Goal: Task Accomplishment & Management: Manage account settings

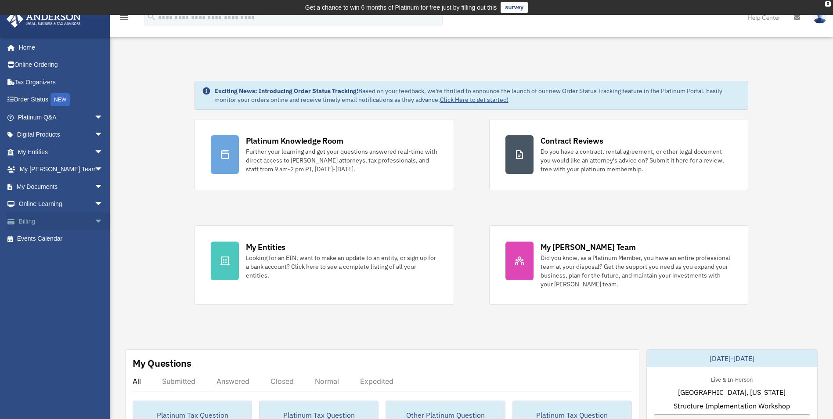
click at [94, 222] on span "arrow_drop_down" at bounding box center [103, 222] width 18 height 18
click at [77, 275] on link "Manage Payments" at bounding box center [64, 274] width 104 height 18
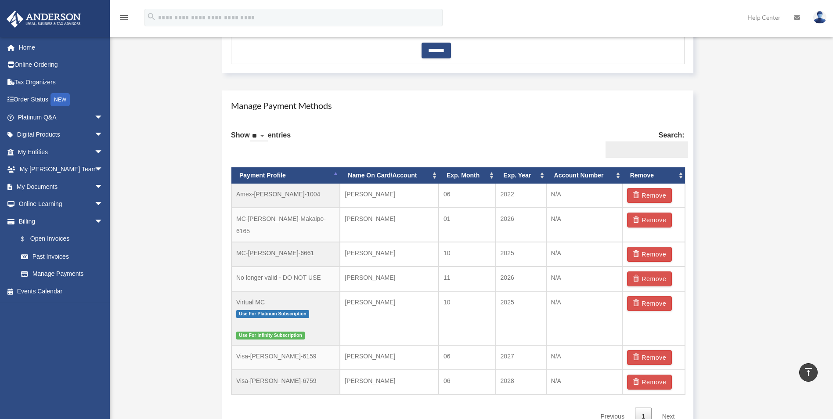
scroll to position [483, 0]
click at [649, 374] on button "Remove" at bounding box center [649, 381] width 45 height 15
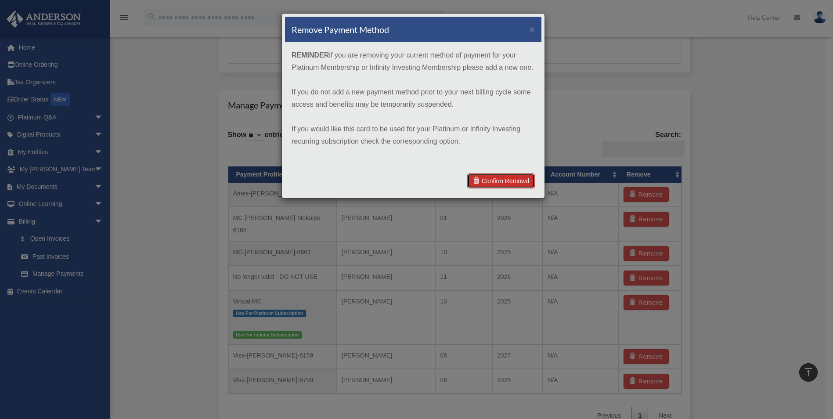
click at [509, 180] on link "Confirm Removal" at bounding box center [501, 180] width 68 height 15
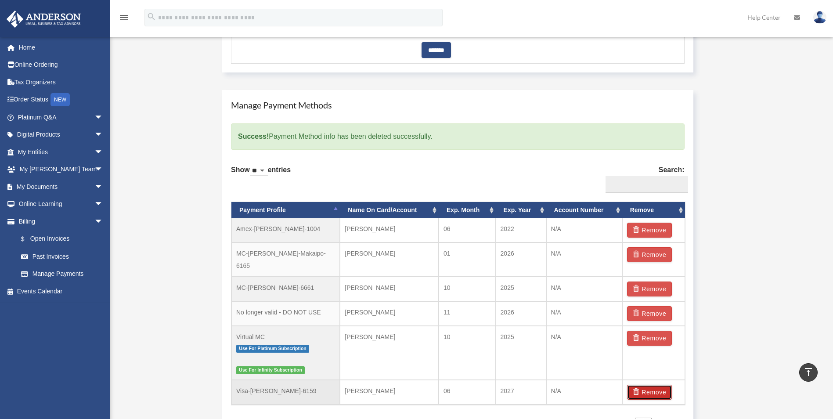
click at [659, 388] on button "Remove" at bounding box center [649, 392] width 45 height 15
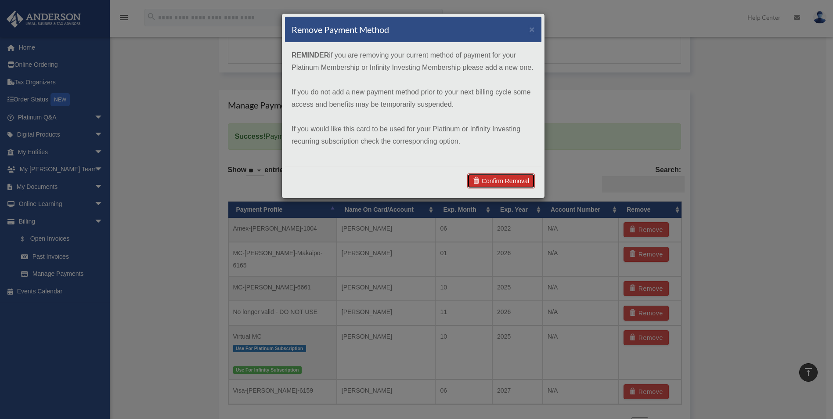
click at [511, 178] on link "Confirm Removal" at bounding box center [501, 180] width 68 height 15
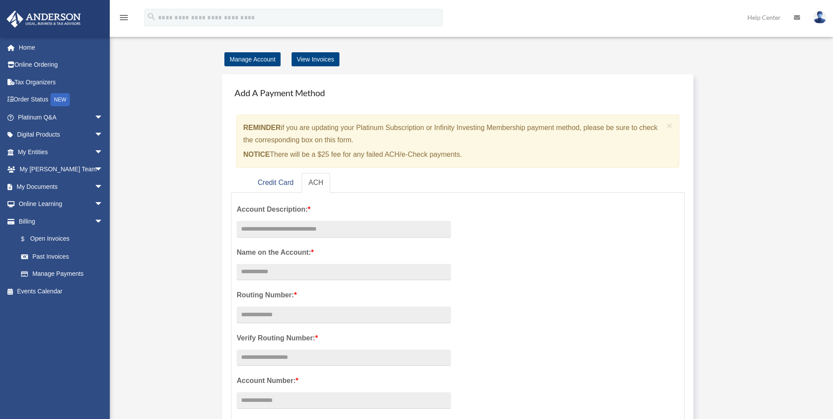
scroll to position [0, 0]
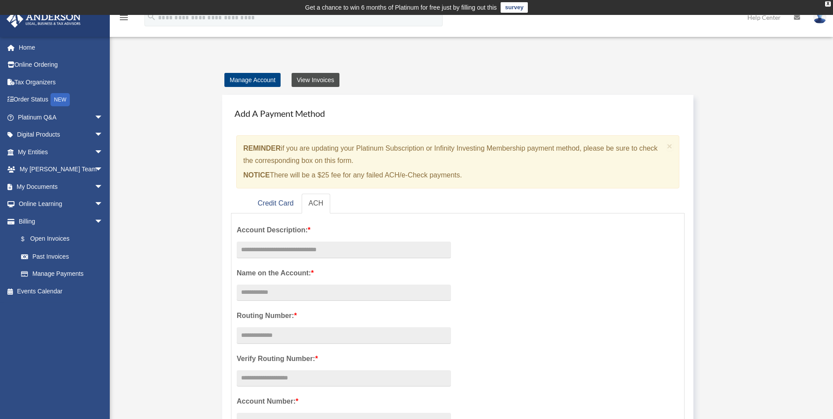
click at [311, 77] on link "View Invoices" at bounding box center [316, 80] width 48 height 14
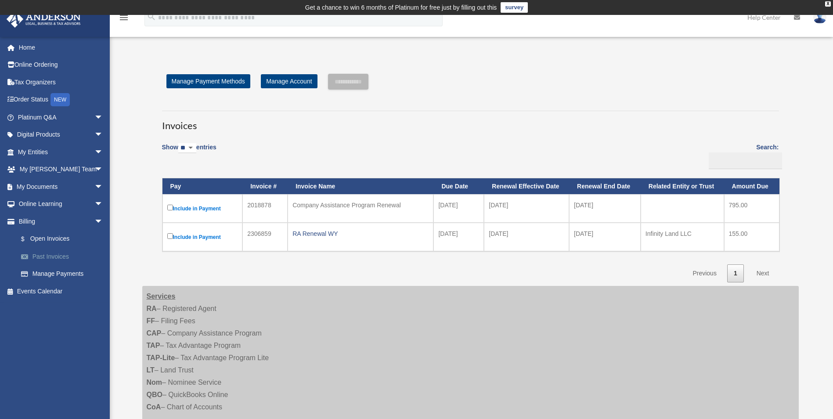
click at [64, 251] on link "Past Invoices" at bounding box center [64, 257] width 104 height 18
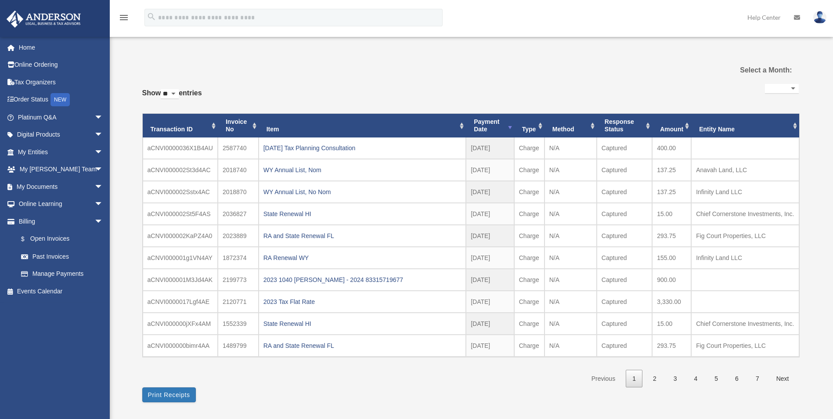
select select
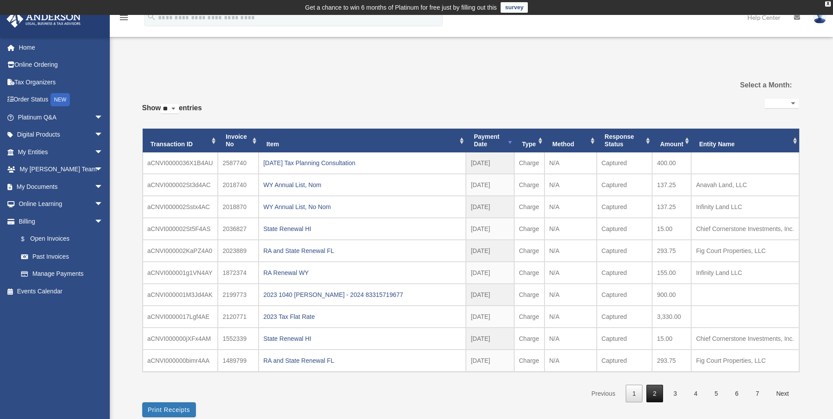
click at [653, 393] on link "2" at bounding box center [654, 394] width 17 height 18
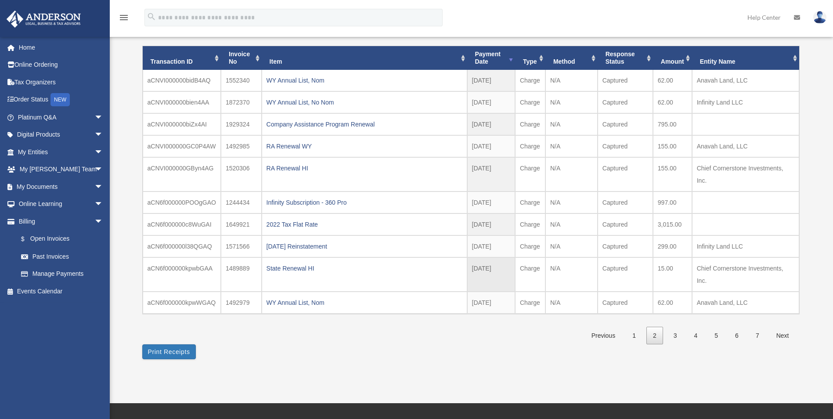
scroll to position [88, 0]
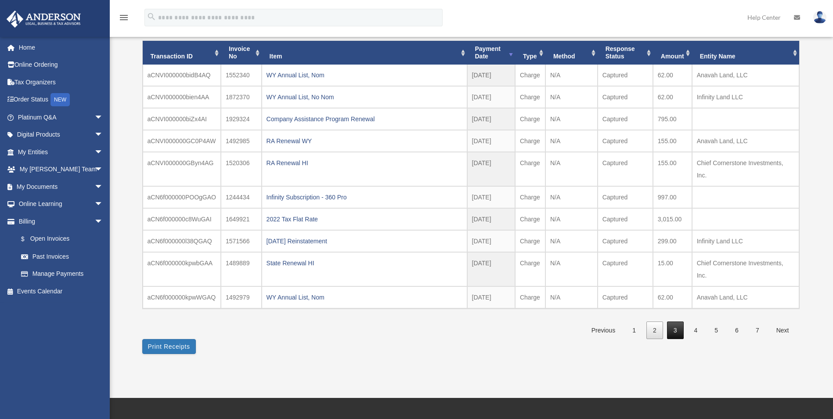
click at [672, 328] on link "3" at bounding box center [675, 330] width 17 height 18
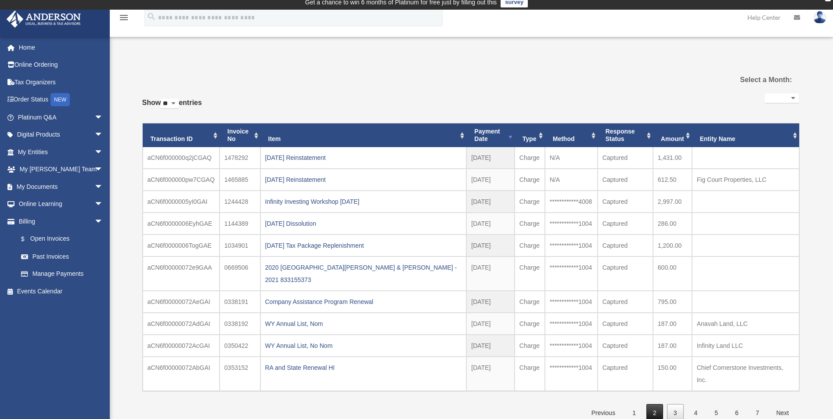
scroll to position [0, 0]
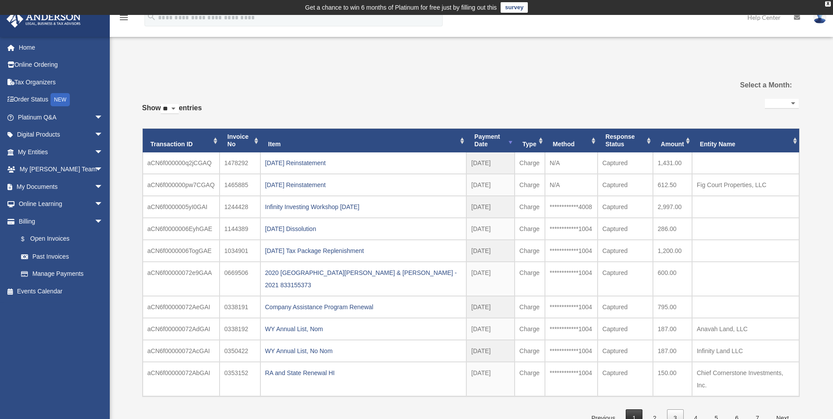
click at [638, 409] on link "1" at bounding box center [634, 418] width 17 height 18
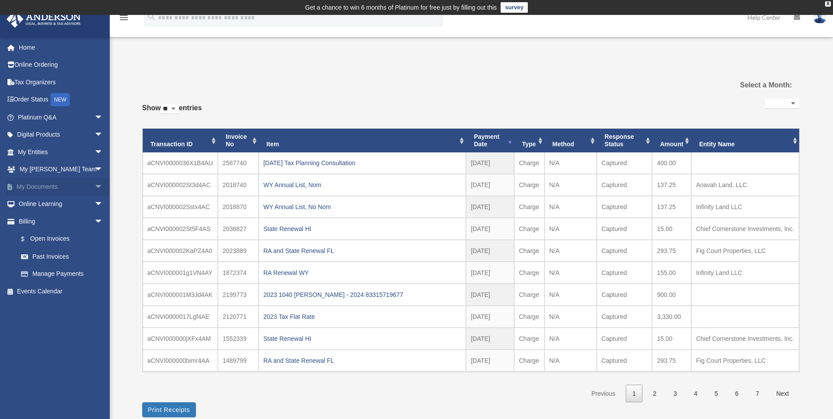
click at [94, 188] on span "arrow_drop_down" at bounding box center [103, 187] width 18 height 18
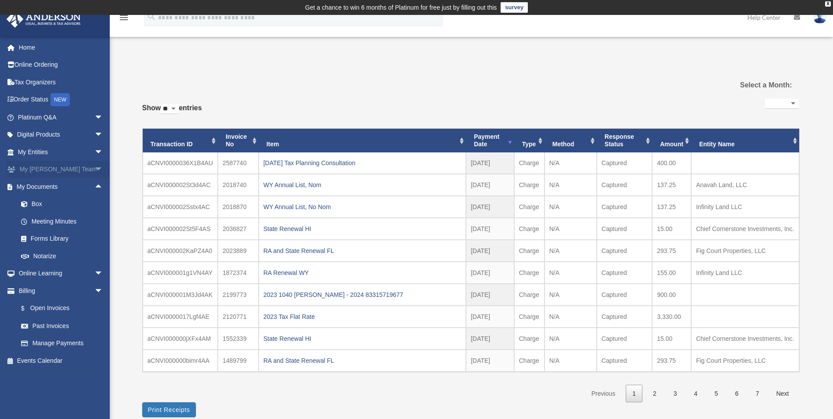
click at [94, 171] on span "arrow_drop_down" at bounding box center [103, 170] width 18 height 18
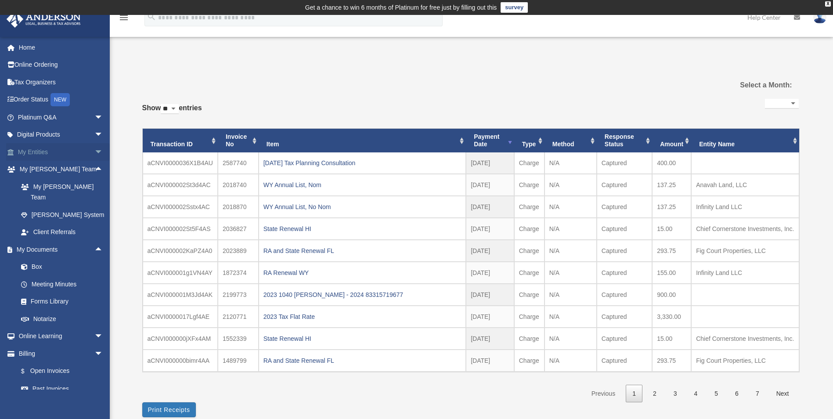
click at [94, 149] on span "arrow_drop_down" at bounding box center [103, 152] width 18 height 18
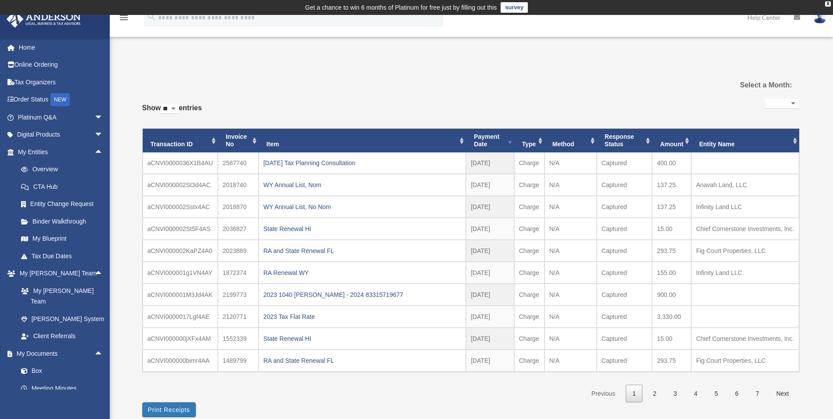
click at [262, 86] on div "**********" at bounding box center [470, 245] width 656 height 343
click at [822, 22] on img at bounding box center [819, 17] width 13 height 13
click at [669, 40] on link "My Profile" at bounding box center [688, 41] width 88 height 18
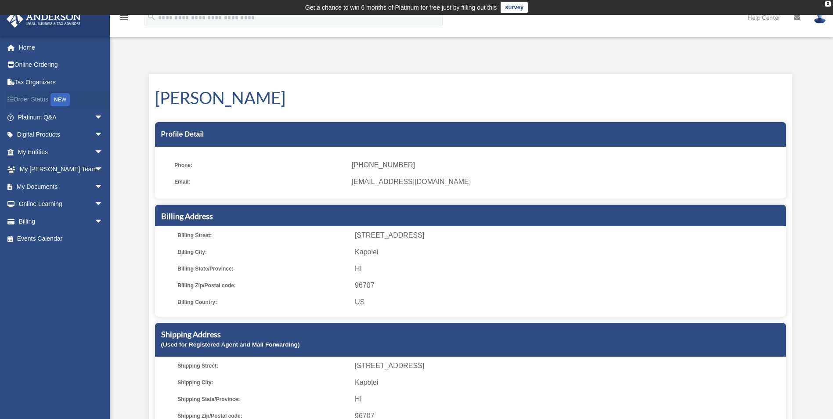
click at [32, 100] on link "Order Status NEW" at bounding box center [61, 100] width 110 height 18
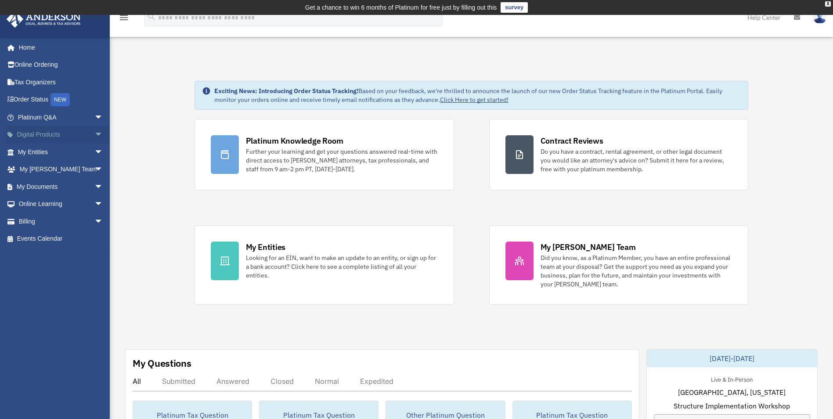
click at [94, 133] on span "arrow_drop_down" at bounding box center [103, 135] width 18 height 18
drag, startPoint x: 92, startPoint y: 133, endPoint x: 93, endPoint y: 137, distance: 4.4
click at [94, 133] on span "arrow_drop_up" at bounding box center [103, 135] width 18 height 18
click at [94, 151] on span "arrow_drop_down" at bounding box center [103, 152] width 18 height 18
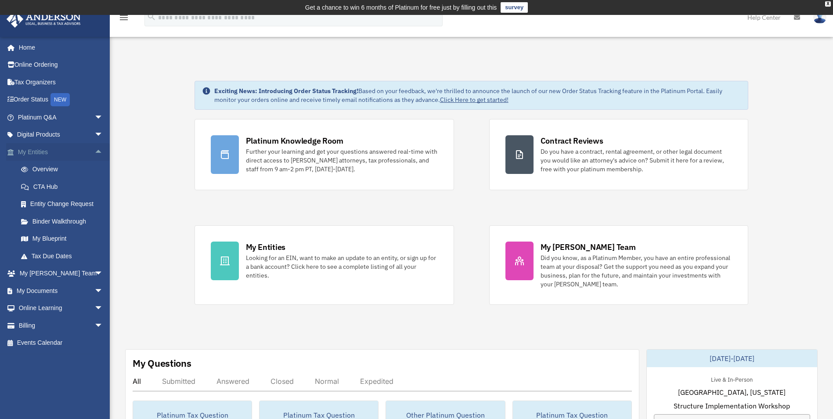
click at [94, 151] on span "arrow_drop_up" at bounding box center [103, 152] width 18 height 18
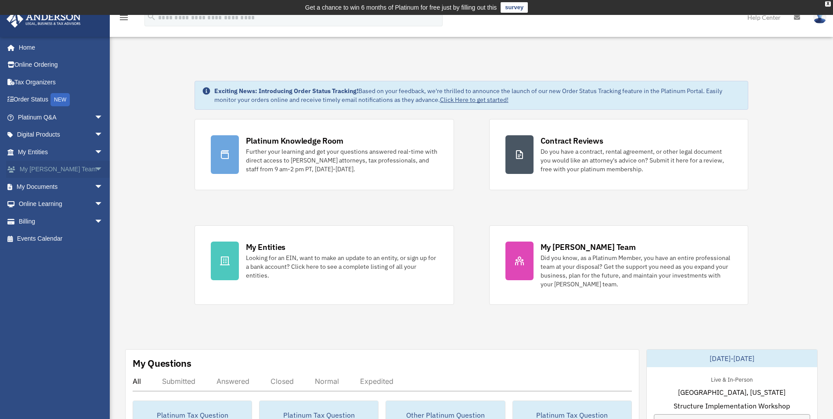
click at [94, 170] on span "arrow_drop_down" at bounding box center [103, 170] width 18 height 18
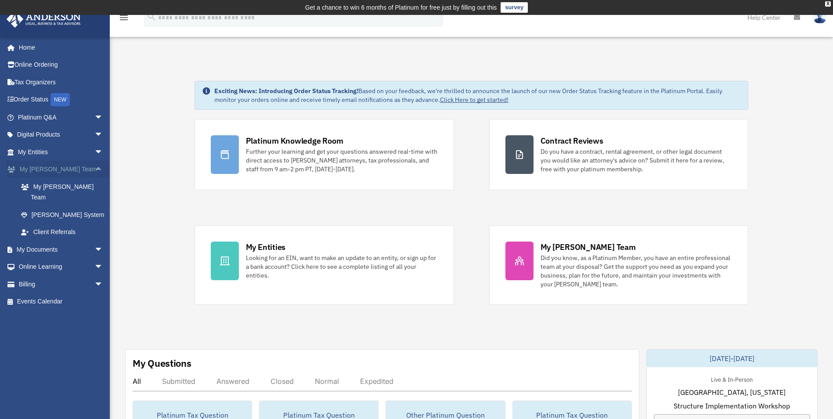
click at [94, 169] on span "arrow_drop_up" at bounding box center [103, 170] width 18 height 18
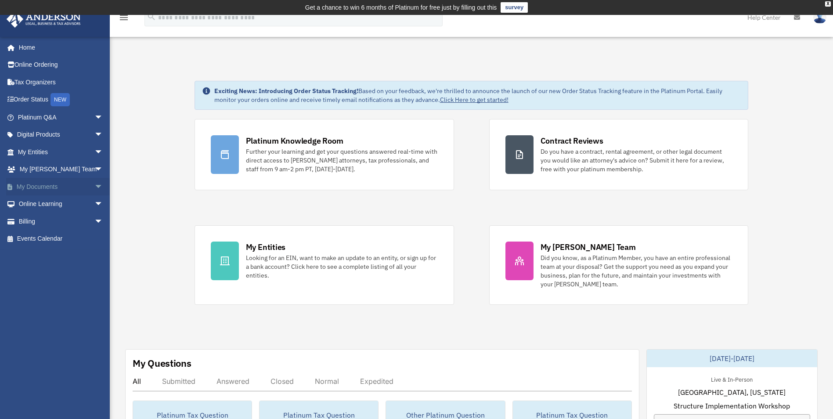
click at [94, 188] on span "arrow_drop_down" at bounding box center [103, 187] width 18 height 18
click at [39, 207] on link "Box" at bounding box center [64, 204] width 104 height 18
